Goal: Information Seeking & Learning: Learn about a topic

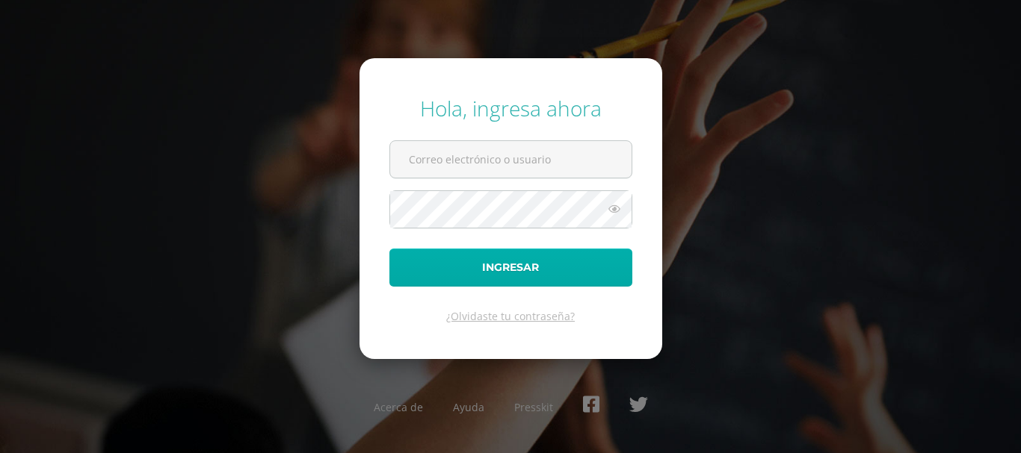
type input "silviajae3184@gmail.com"
click at [506, 277] on button "Ingresar" at bounding box center [510, 268] width 243 height 38
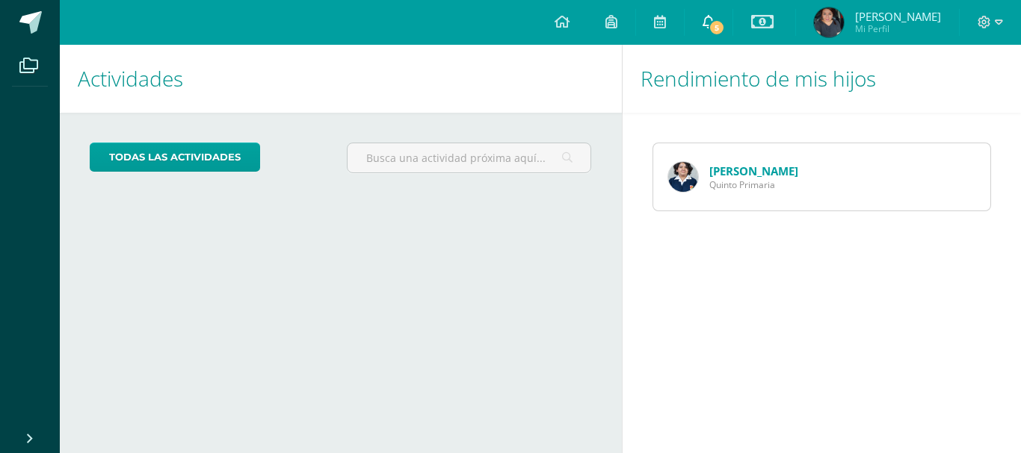
click at [725, 19] on span "5" at bounding box center [716, 27] width 16 height 16
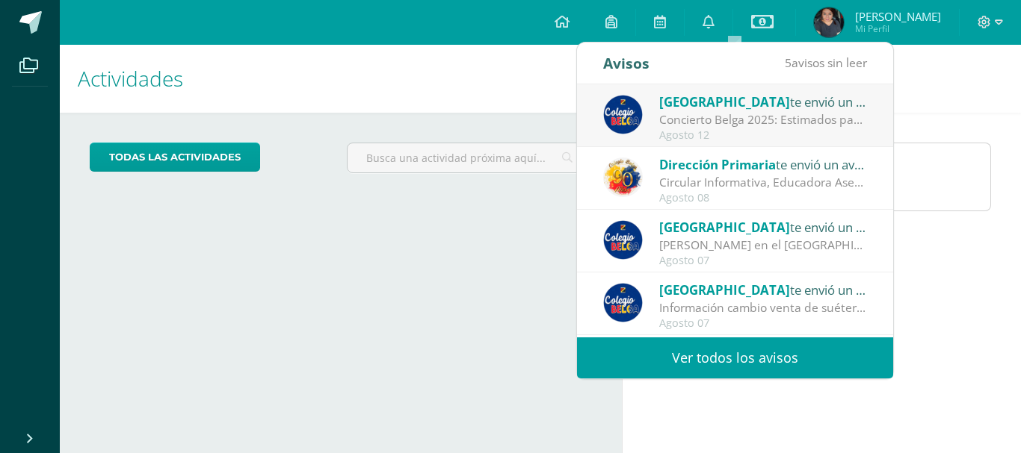
click at [755, 112] on div "Concierto Belga 2025: Estimados padres y madres de familia: Les saludamos cordi…" at bounding box center [763, 119] width 208 height 17
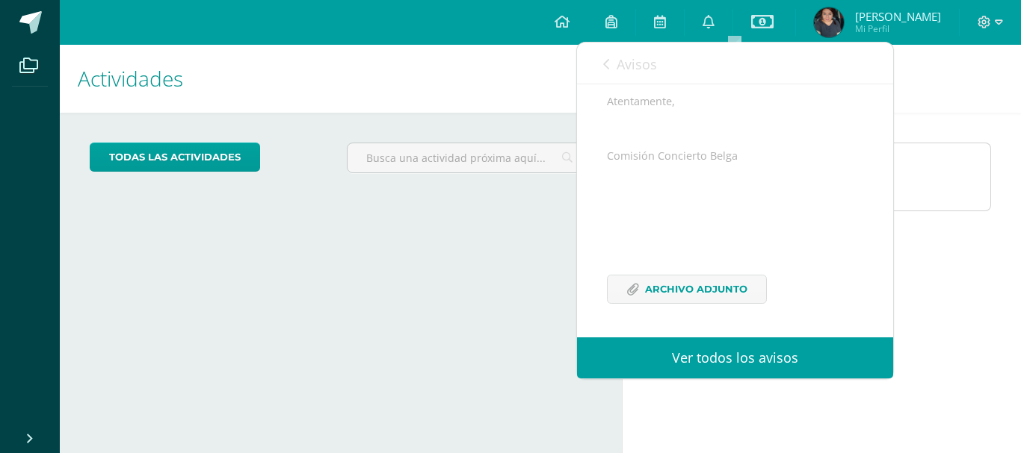
scroll to position [365, 0]
click at [696, 291] on span "Archivo Adjunto" at bounding box center [696, 290] width 102 height 28
